Goal: Communication & Community: Share content

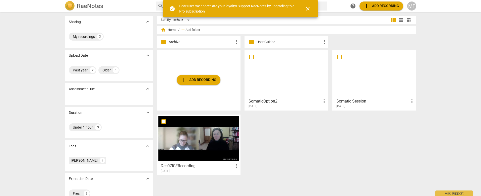
click at [204, 165] on h3 "Dec07ICFRecording" at bounding box center [197, 166] width 73 height 6
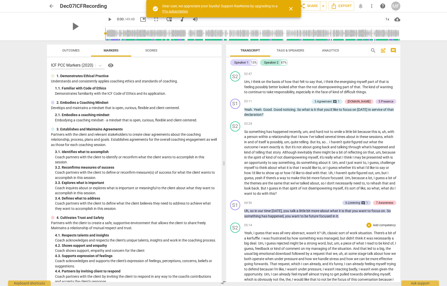
scroll to position [518, 0]
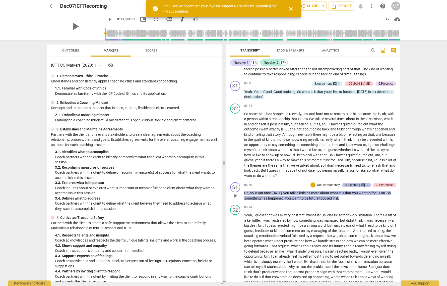
click at [356, 182] on div "6.Listening" at bounding box center [352, 184] width 15 height 5
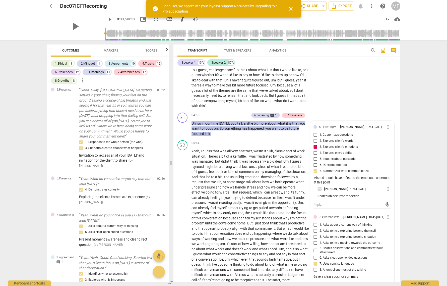
scroll to position [0, 0]
click at [287, 122] on p "Uh , so in our time [DATE] , you talk a little bit more about what it is that y…" at bounding box center [249, 129] width 117 height 16
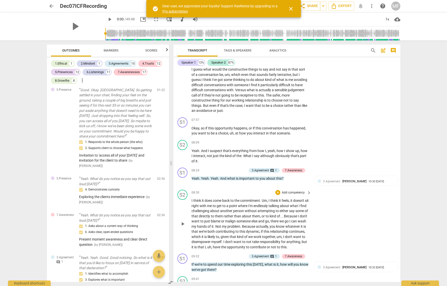
scroll to position [812, 0]
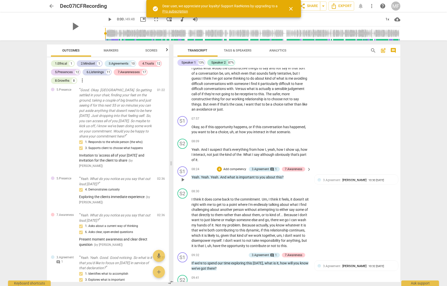
click at [308, 166] on span "keyboard_arrow_right" at bounding box center [309, 169] width 6 height 6
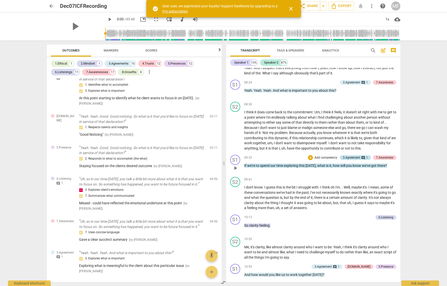
click at [346, 155] on div "3.Agreement" at bounding box center [351, 157] width 17 height 5
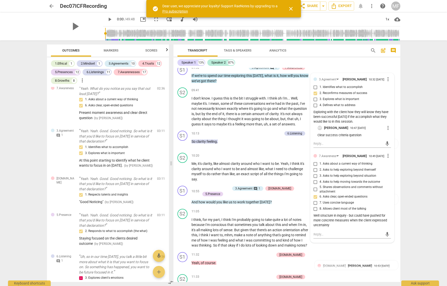
scroll to position [1000, 0]
click at [204, 139] on span "clarity" at bounding box center [201, 141] width 10 height 4
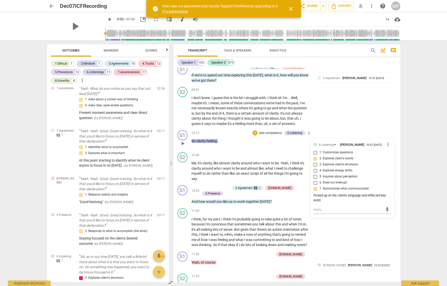
click at [207, 139] on span "feeling" at bounding box center [212, 141] width 10 height 4
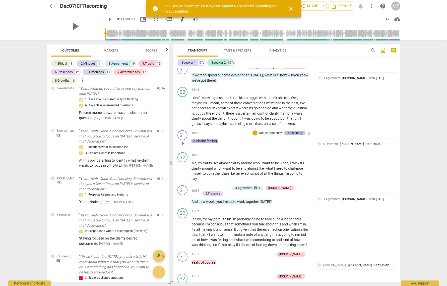
click at [298, 131] on div "6.Listening" at bounding box center [294, 133] width 15 height 5
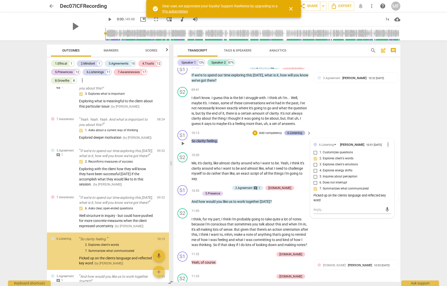
scroll to position [988, 0]
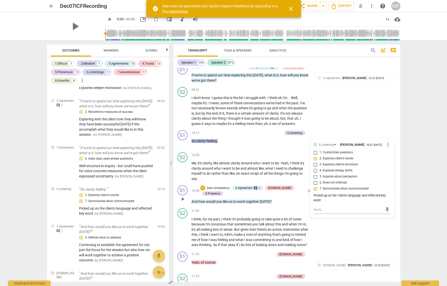
click at [246, 196] on span "work" at bounding box center [241, 201] width 9 height 4
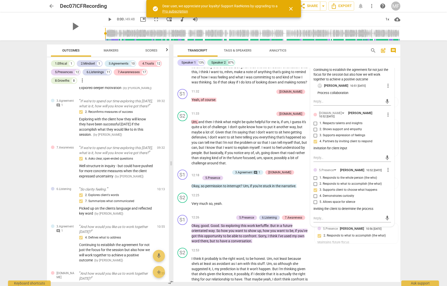
scroll to position [1163, 0]
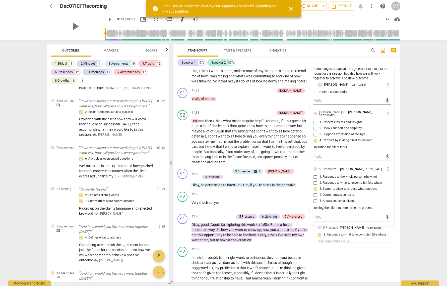
click at [240, 183] on span "interrupt" at bounding box center [234, 185] width 14 height 4
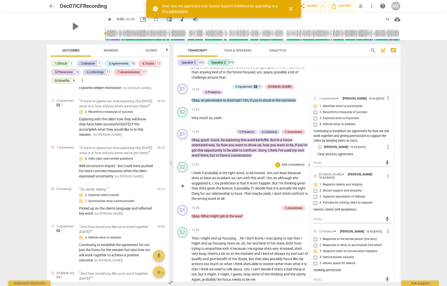
scroll to position [1249, 0]
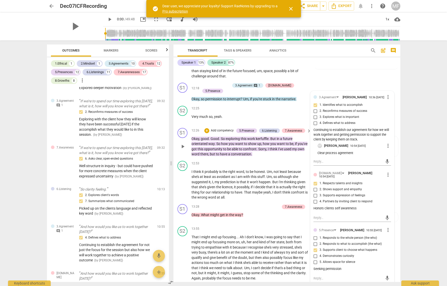
click at [260, 145] on div "S1 play_arrow pause 12:26 + Add competency 5.Presence 6.Listening 7.Awareness k…" at bounding box center [286, 142] width 227 height 33
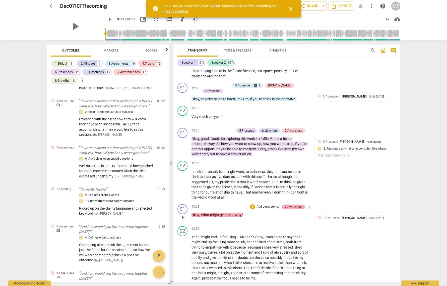
click at [286, 196] on div "7.Awareness" at bounding box center [293, 206] width 17 height 5
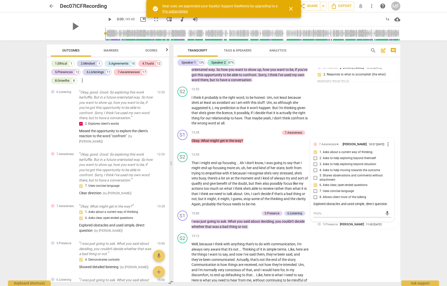
scroll to position [1328, 0]
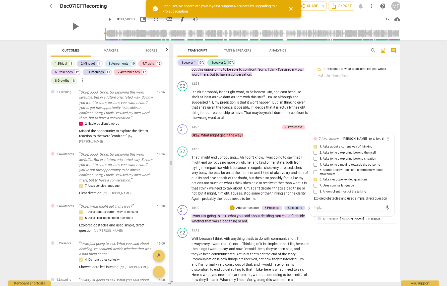
click at [244, 196] on span "said" at bounding box center [246, 216] width 7 height 4
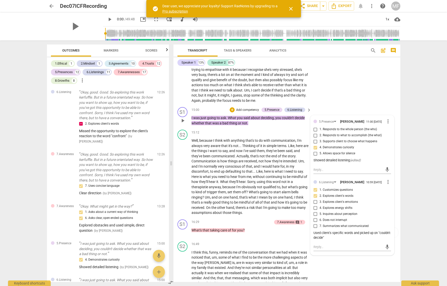
scroll to position [1431, 0]
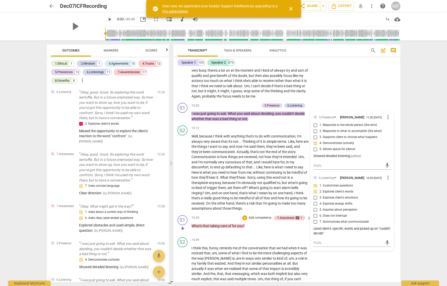
click at [236, 196] on span "for" at bounding box center [234, 226] width 5 height 4
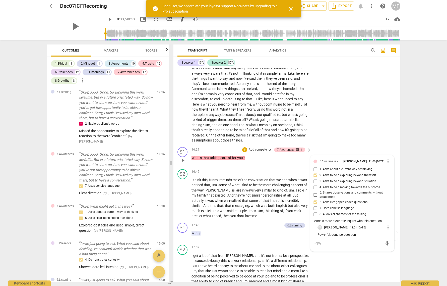
scroll to position [1500, 0]
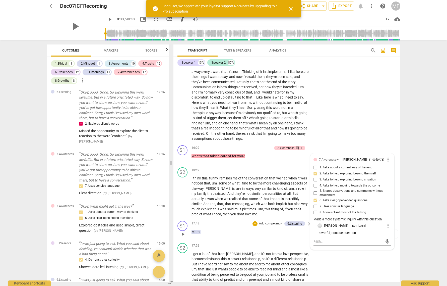
click at [200, 196] on span "." at bounding box center [200, 231] width 1 height 4
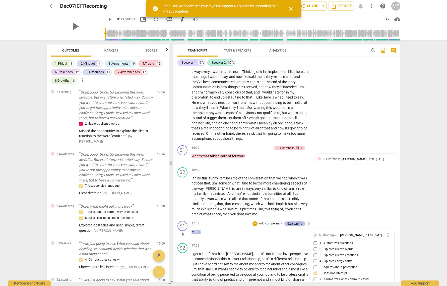
click at [298, 196] on div "6.Listening" at bounding box center [294, 223] width 15 height 5
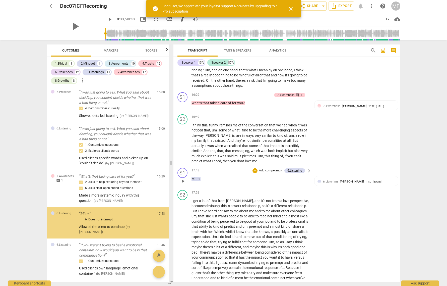
scroll to position [1557, 0]
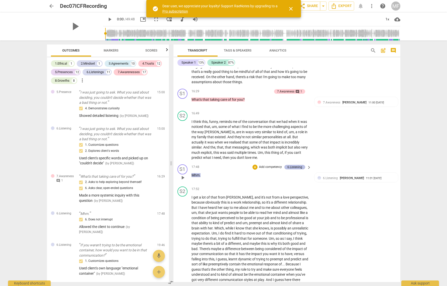
click at [293, 165] on div "6.Listening" at bounding box center [294, 167] width 15 height 5
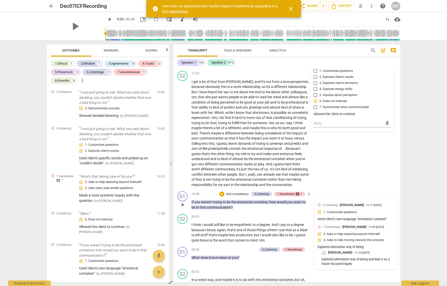
scroll to position [1674, 0]
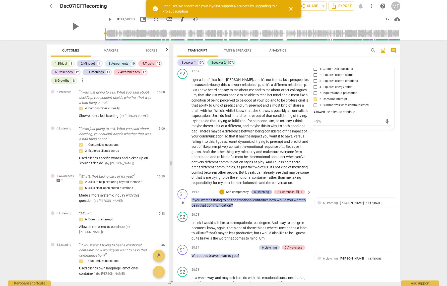
click at [266, 189] on div "6.Listening" at bounding box center [261, 191] width 15 height 5
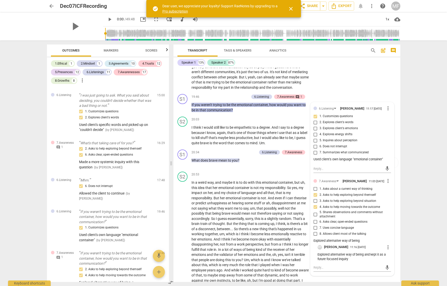
scroll to position [1769, 0]
click at [210, 158] on span "brave" at bounding box center [214, 160] width 10 height 4
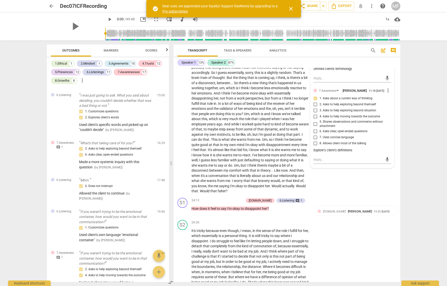
scroll to position [1920, 0]
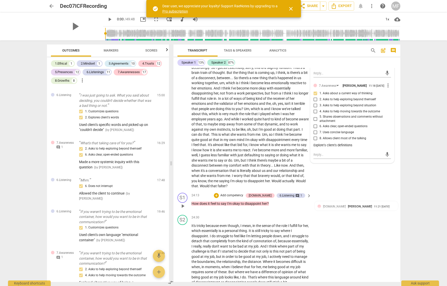
click at [242, 196] on span "to" at bounding box center [243, 203] width 4 height 4
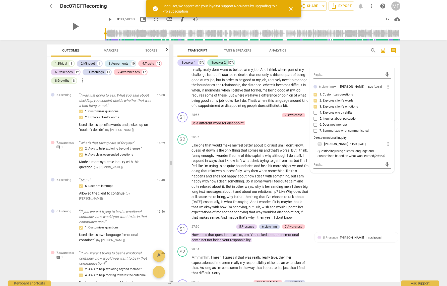
scroll to position [2090, 0]
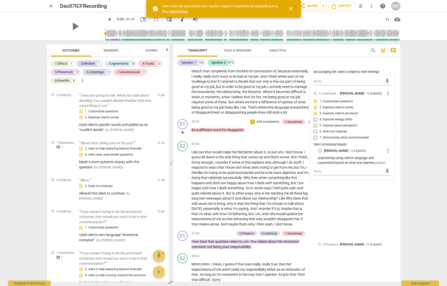
click at [233, 128] on span "disappoint" at bounding box center [235, 130] width 17 height 4
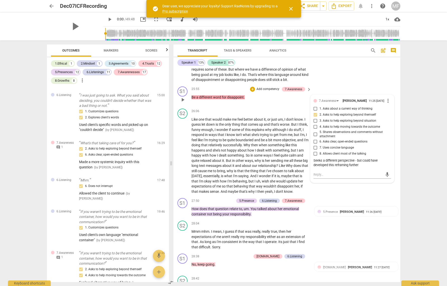
scroll to position [2123, 0]
click at [259, 196] on div "6.Listening" at bounding box center [269, 200] width 21 height 5
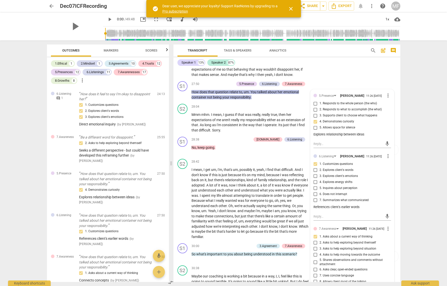
scroll to position [2238, 0]
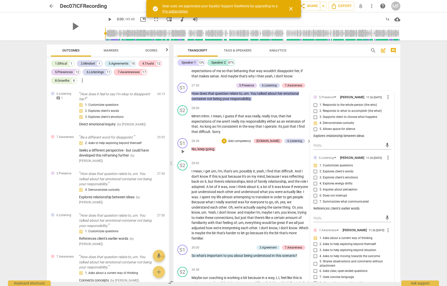
click at [207, 147] on span "going" at bounding box center [210, 149] width 9 height 4
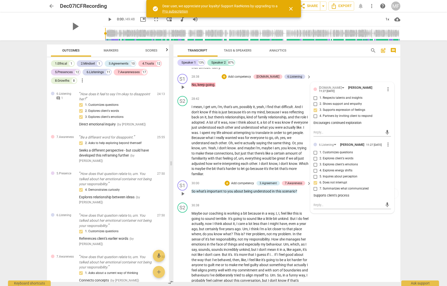
scroll to position [2301, 0]
drag, startPoint x: 224, startPoint y: 174, endPoint x: 270, endPoint y: 168, distance: 45.8
click at [224, 189] on span "to" at bounding box center [225, 191] width 4 height 4
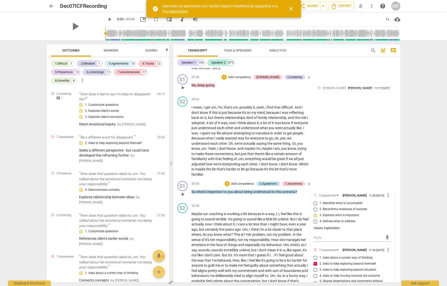
click at [270, 181] on div "3.Agreement" at bounding box center [268, 183] width 17 height 5
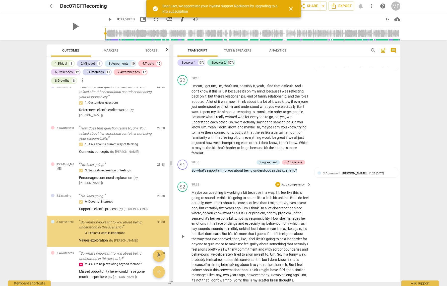
scroll to position [2325, 0]
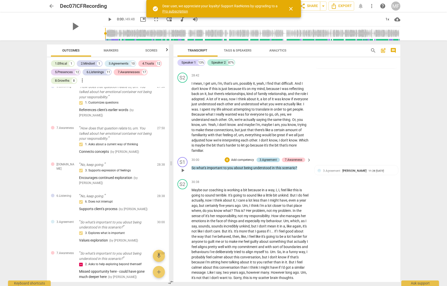
click at [270, 157] on div "3.Agreement" at bounding box center [268, 159] width 17 height 5
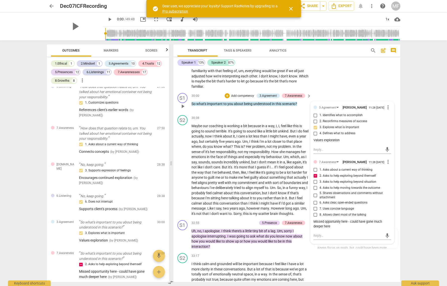
scroll to position [2390, 0]
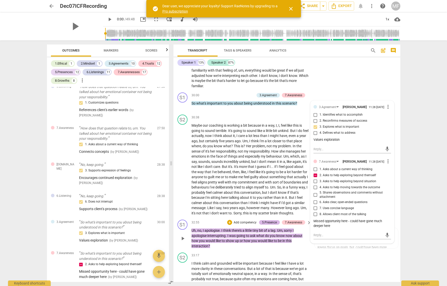
click at [264, 196] on div "5.Presence" at bounding box center [269, 222] width 15 height 5
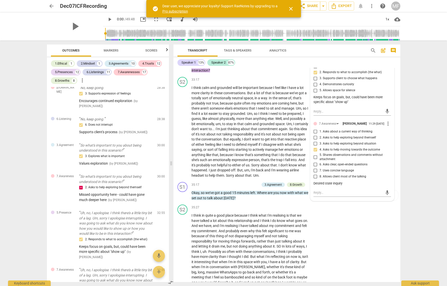
scroll to position [2566, 0]
click at [308, 181] on span "keyboard_arrow_right" at bounding box center [309, 184] width 6 height 6
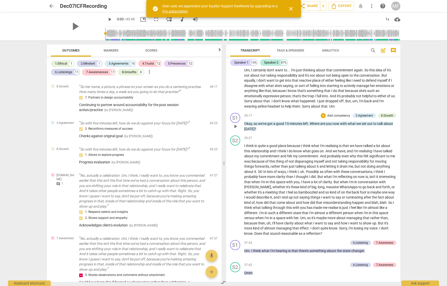
scroll to position [2228, 0]
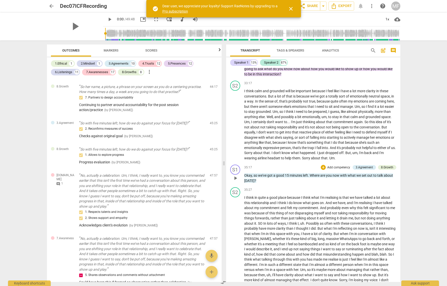
click at [307, 176] on span "left" at bounding box center [305, 175] width 5 height 4
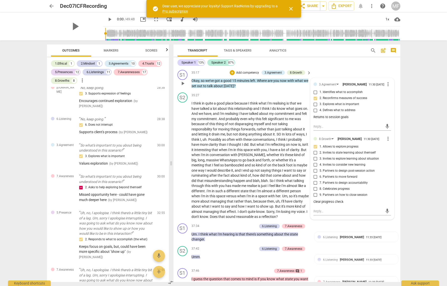
scroll to position [2676, 0]
click at [233, 196] on span "hearing" at bounding box center [229, 235] width 13 height 4
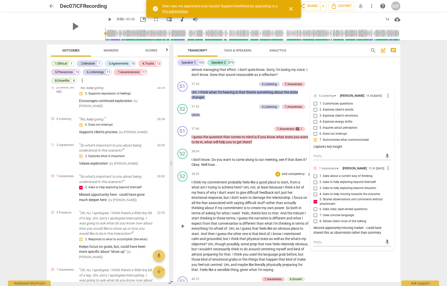
scroll to position [2817, 0]
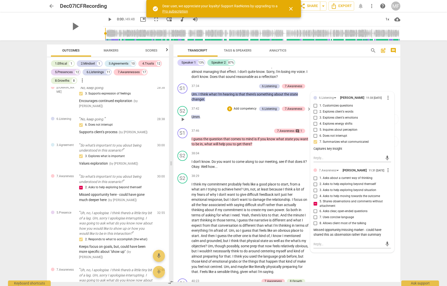
click at [200, 115] on span "Umm" at bounding box center [195, 117] width 8 height 4
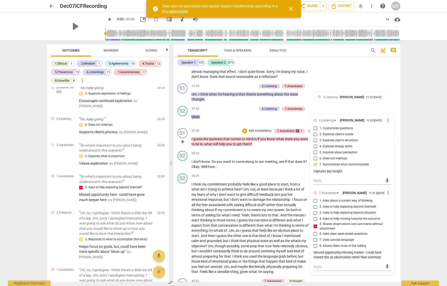
click at [270, 136] on p "I guess the question that comes to mind is if you know what state you want to b…" at bounding box center [249, 141] width 117 height 10
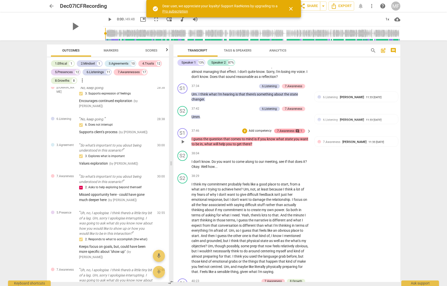
click at [290, 129] on div "7.Awareness" at bounding box center [285, 131] width 17 height 5
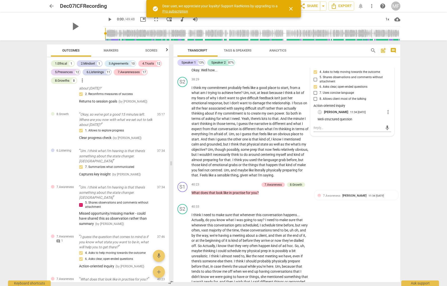
scroll to position [2915, 0]
click at [235, 189] on span "practise" at bounding box center [239, 191] width 13 height 4
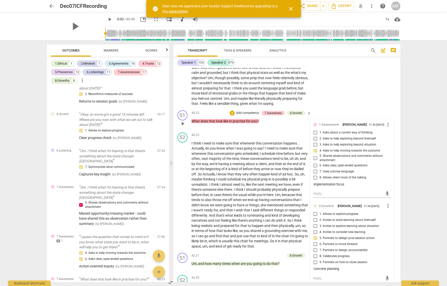
scroll to position [3002, 0]
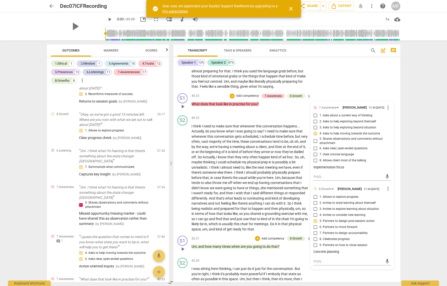
click at [253, 196] on span "going" at bounding box center [258, 246] width 10 height 4
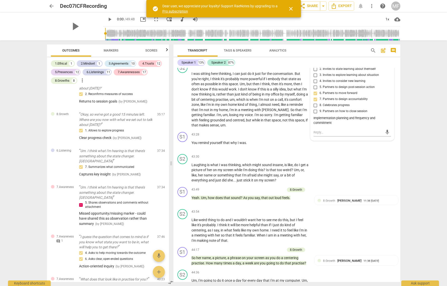
scroll to position [3198, 0]
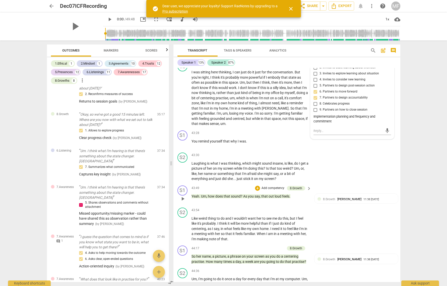
click at [254, 194] on span "say" at bounding box center [256, 196] width 5 height 4
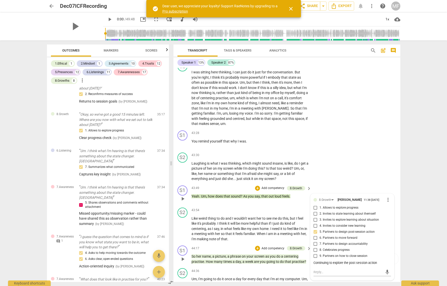
click at [294, 196] on p "So her name , a picture , a phrase on your screen as you do a centering practis…" at bounding box center [249, 258] width 117 height 10
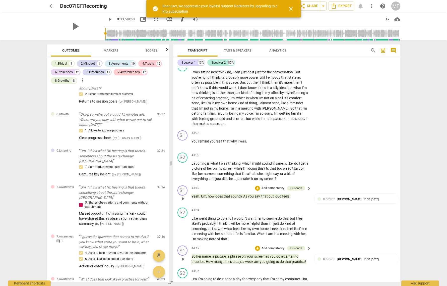
click at [295, 196] on span "centering" at bounding box center [291, 256] width 15 height 4
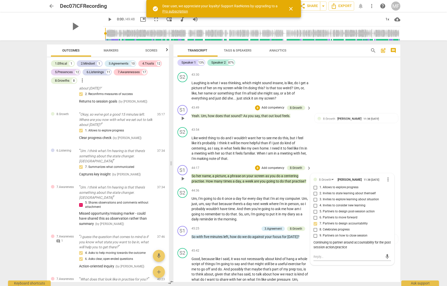
scroll to position [3278, 0]
click at [244, 196] on span "we" at bounding box center [244, 237] width 5 height 4
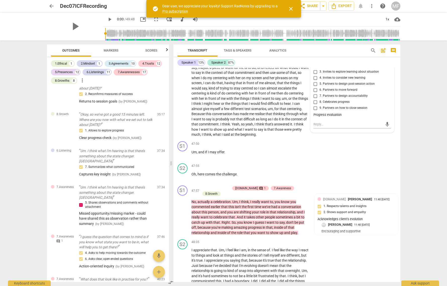
scroll to position [3524, 0]
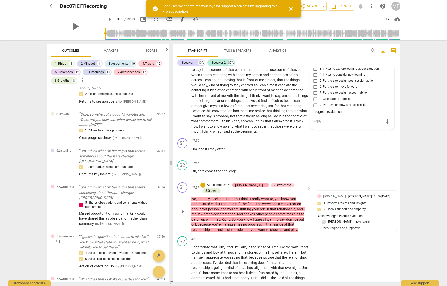
click at [258, 183] on div "comment 1" at bounding box center [262, 185] width 8 height 5
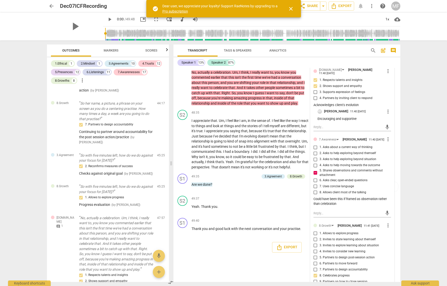
scroll to position [0, 0]
click at [212, 182] on span "?" at bounding box center [212, 184] width 2 height 4
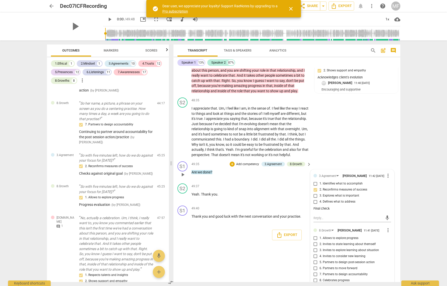
scroll to position [3662, 0]
click at [277, 50] on span "Analytics" at bounding box center [277, 50] width 17 height 4
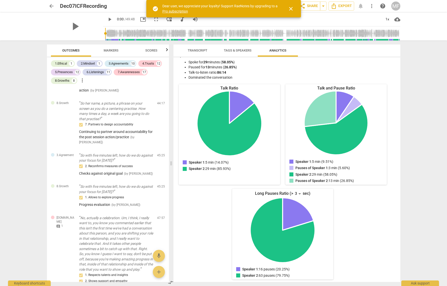
scroll to position [32, 0]
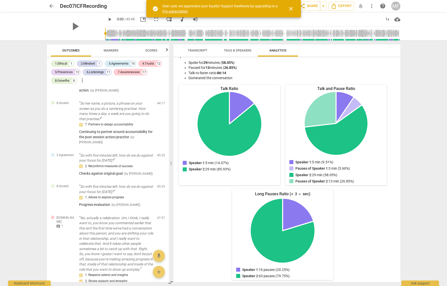
click at [189, 49] on span "Transcript" at bounding box center [198, 50] width 20 height 4
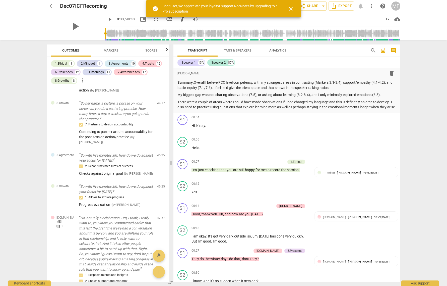
scroll to position [0, 0]
drag, startPoint x: 196, startPoint y: 83, endPoint x: 344, endPoint y: 88, distance: 148.1
click at [344, 88] on p "Summary: Overall I believe PCC level competency, with my strongest areas in con…" at bounding box center [286, 85] width 219 height 10
copy p "Overall I believe PCC level competency, with my strongest areas in contracting …"
drag, startPoint x: 177, startPoint y: 96, endPoint x: 188, endPoint y: 106, distance: 15.3
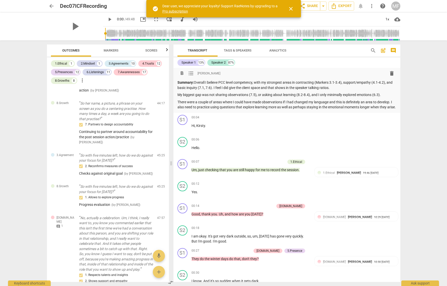
click at [191, 107] on div "format_bold format_list_bulleted [PERSON_NAME] delete Summary: Overall I believ…" at bounding box center [286, 90] width 227 height 45
drag, startPoint x: 177, startPoint y: 95, endPoint x: 193, endPoint y: 112, distance: 22.2
click at [193, 110] on div "Summary: Overall I believe PCC level competency, with my strongest areas in con…" at bounding box center [286, 95] width 219 height 30
copy div "My biggest gap was not sharing observations (7.5), or asking about learning (8.…"
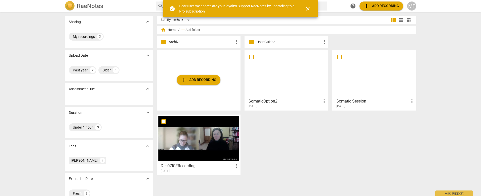
click at [194, 170] on div "[DATE]" at bounding box center [200, 171] width 79 height 4
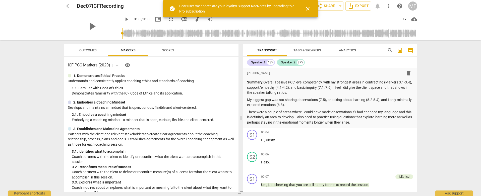
drag, startPoint x: 311, startPoint y: 6, endPoint x: 304, endPoint y: 8, distance: 7.9
click at [311, 6] on span "close" at bounding box center [308, 9] width 12 height 6
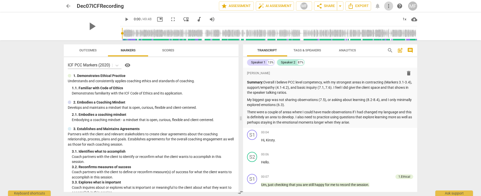
click at [388, 7] on span "more_vert" at bounding box center [389, 6] width 6 height 6
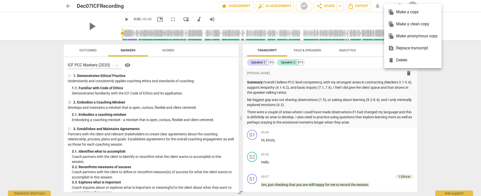
click at [346, 23] on div at bounding box center [240, 98] width 481 height 196
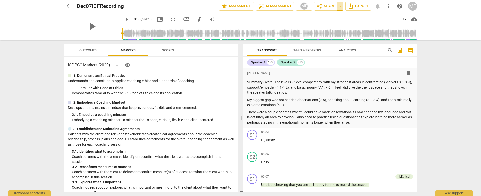
click at [340, 8] on span "arrow_drop_down" at bounding box center [340, 6] width 6 height 6
click at [324, 8] on span "share Share" at bounding box center [325, 6] width 19 height 6
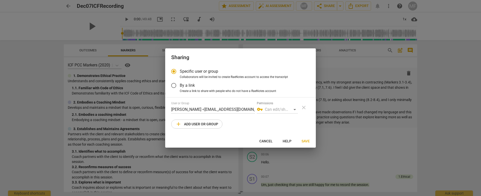
click at [192, 126] on span "add Add user or group" at bounding box center [196, 124] width 43 height 6
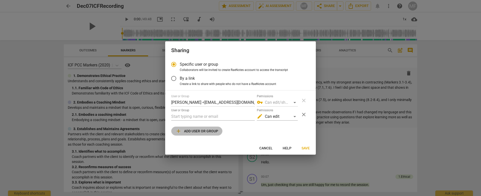
click at [207, 132] on span "add Add user or group" at bounding box center [196, 131] width 43 height 6
radio input "false"
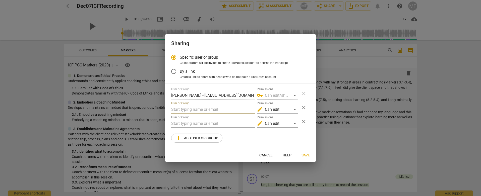
click at [212, 108] on input "text" at bounding box center [213, 110] width 84 height 8
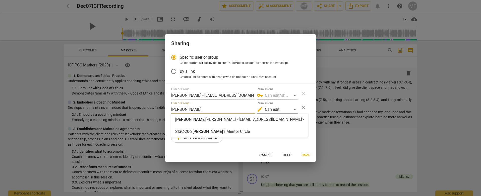
type input "merle"
click at [223, 130] on strong "'s Mentor Circle" at bounding box center [236, 131] width 27 height 5
radio input "false"
type input "SISC-20-2 Merle's Mentor Circle"
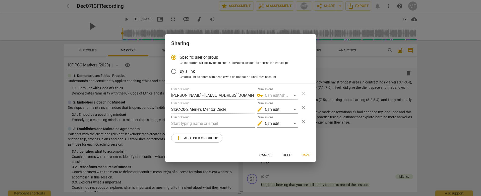
click at [304, 107] on span "close" at bounding box center [304, 108] width 6 height 6
radio input "false"
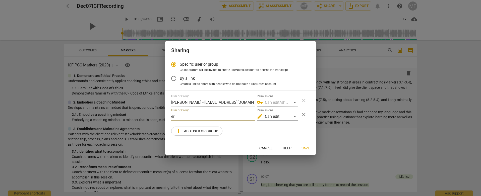
type input "e"
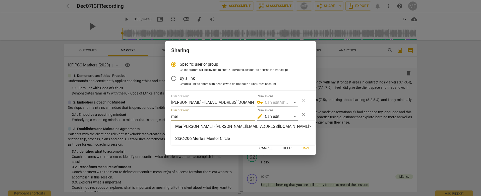
type input "mer"
click at [196, 124] on strong "le McKinley <merlemckinley@icloud.com>" at bounding box center [246, 126] width 129 height 5
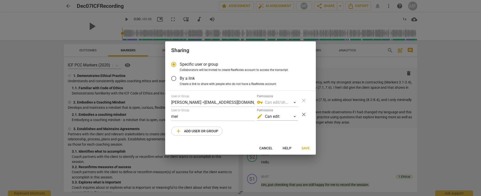
radio input "false"
type input "Merle McKinley <merlemckinley@icloud.com>"
click at [308, 148] on span "Save" at bounding box center [305, 148] width 8 height 5
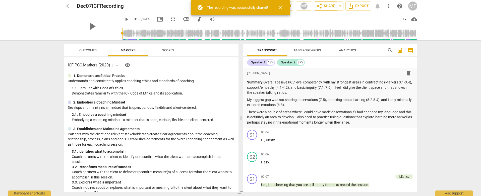
click at [326, 6] on span "share Share" at bounding box center [325, 6] width 19 height 6
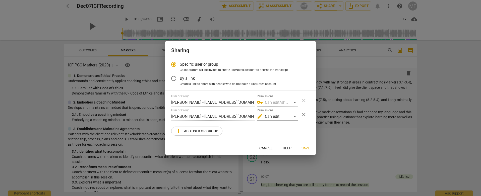
radio input "false"
click at [174, 79] on input "By a link" at bounding box center [174, 79] width 12 height 12
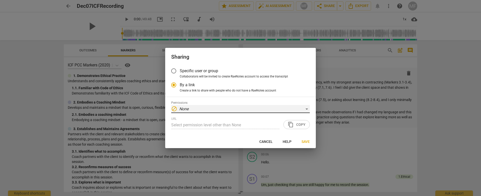
click at [308, 109] on div "block None" at bounding box center [240, 109] width 139 height 8
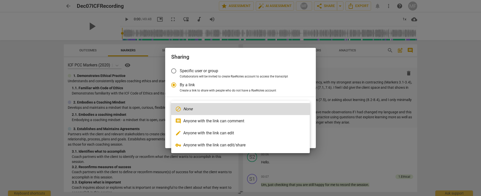
click at [296, 116] on li "comment Anyone with the link can comment" at bounding box center [240, 121] width 139 height 12
radio input "false"
type input "https://app.raenotes.com/meeting/42d76e2b031e4cda86eff9d213096e46"
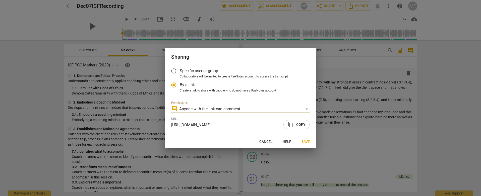
click at [299, 125] on span "content_copy Copy" at bounding box center [297, 125] width 18 height 6
click at [304, 141] on span "Save" at bounding box center [305, 142] width 8 height 5
